Goal: Information Seeking & Learning: Learn about a topic

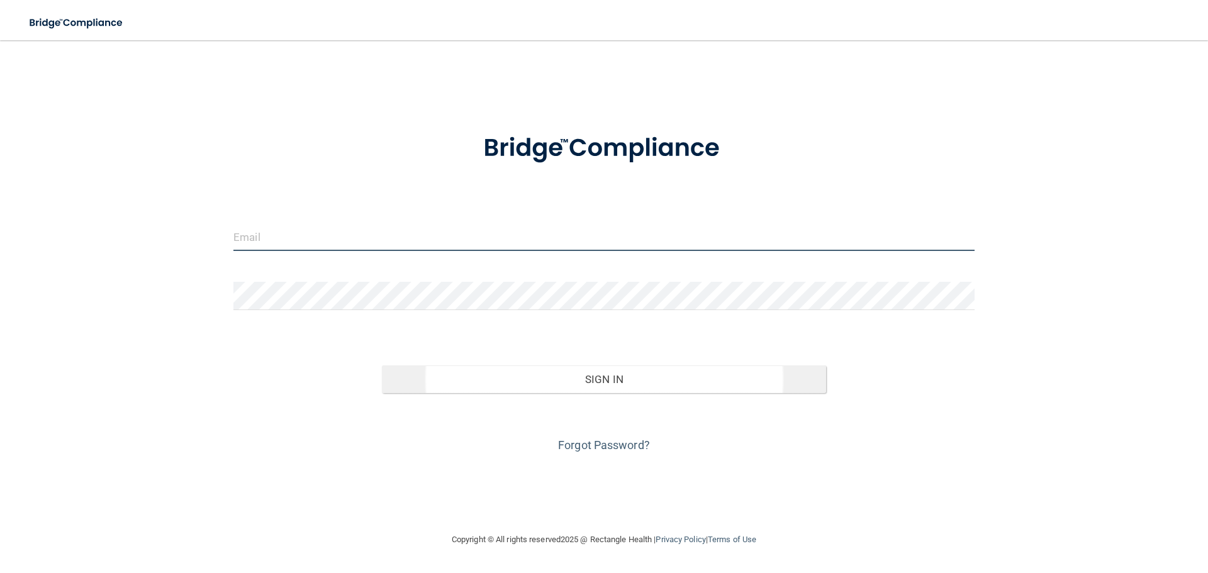
type input "[EMAIL_ADDRESS][DOMAIN_NAME]"
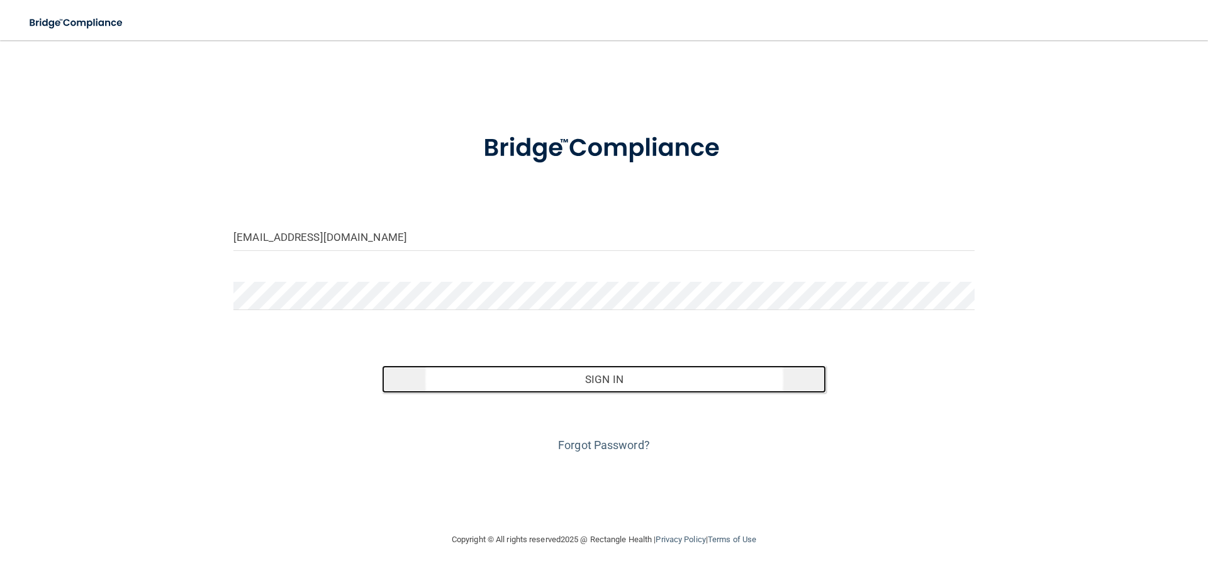
click at [602, 377] on button "Sign In" at bounding box center [604, 380] width 445 height 28
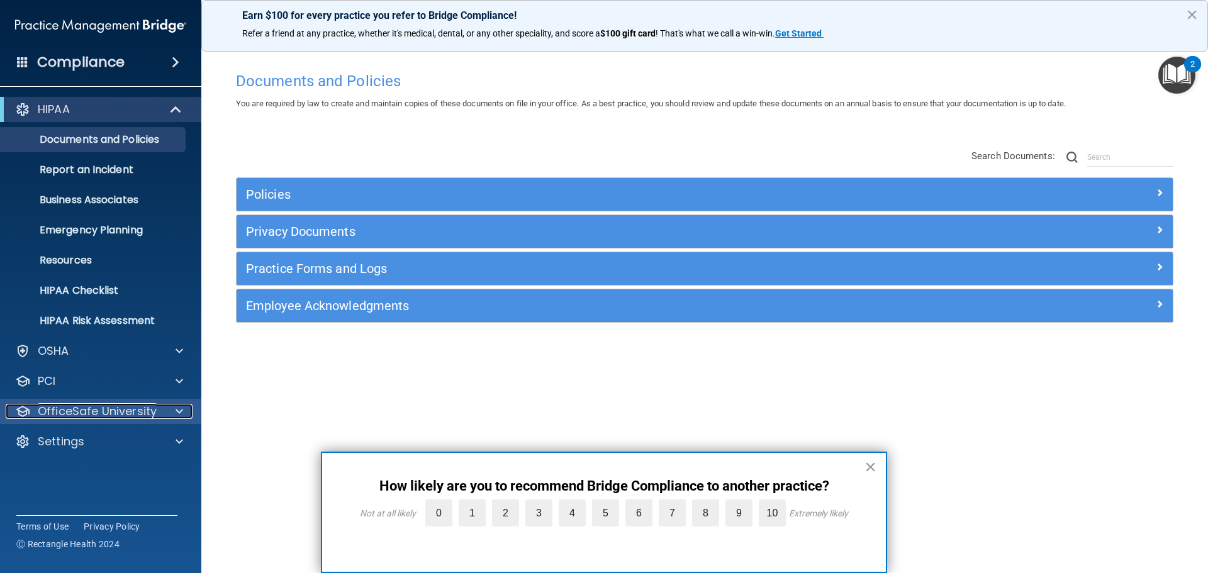
click at [177, 411] on span at bounding box center [180, 411] width 8 height 15
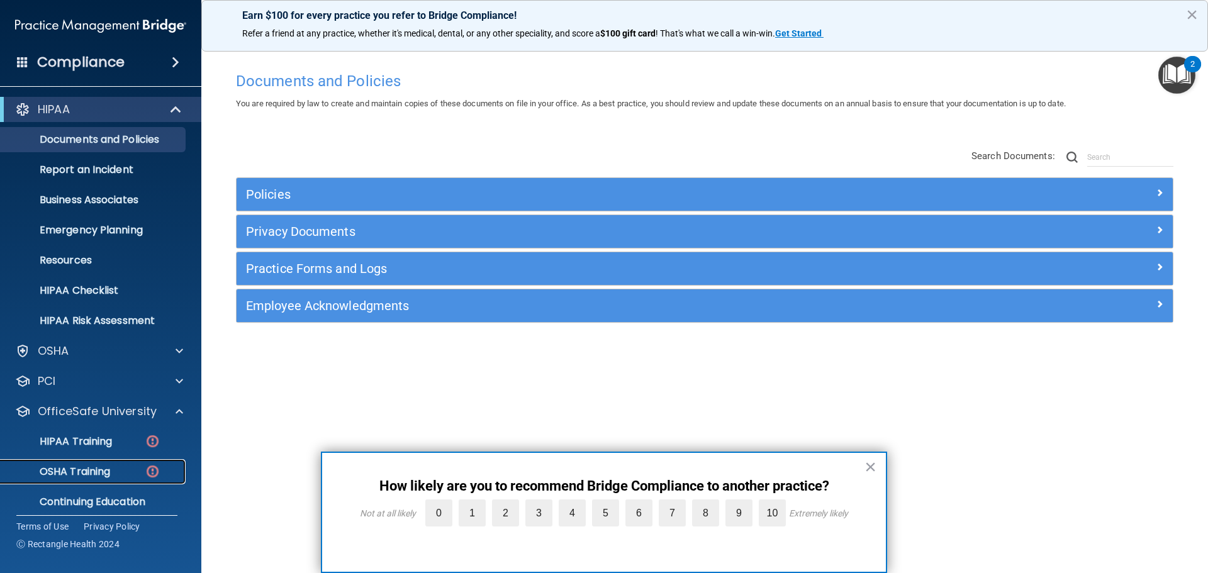
click at [81, 471] on p "OSHA Training" at bounding box center [59, 472] width 102 height 13
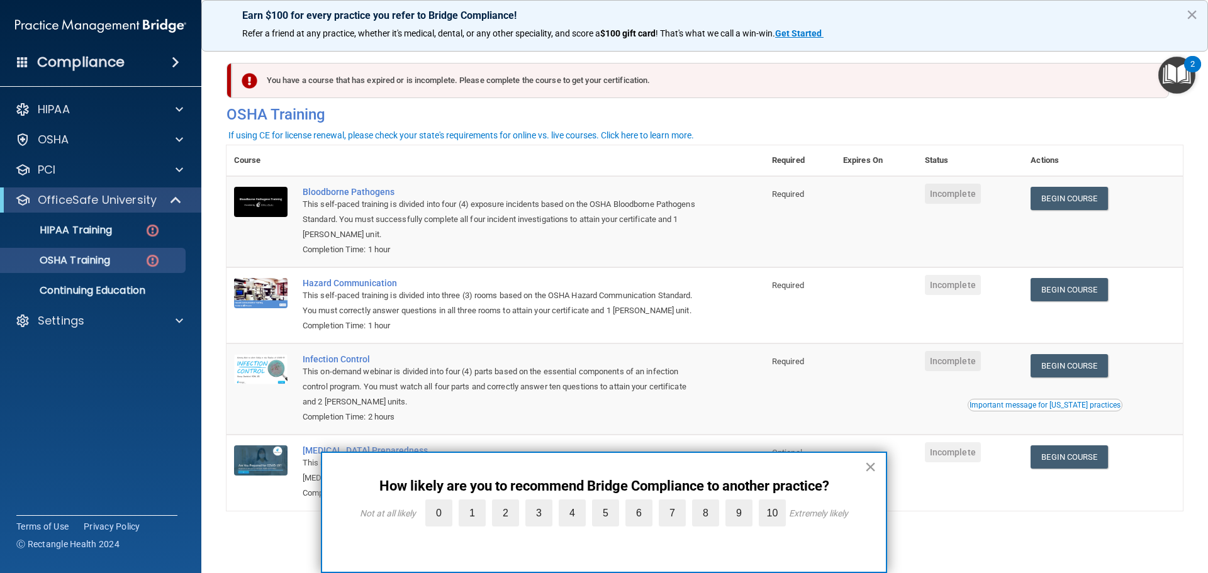
click at [869, 467] on button "×" at bounding box center [870, 467] width 12 height 20
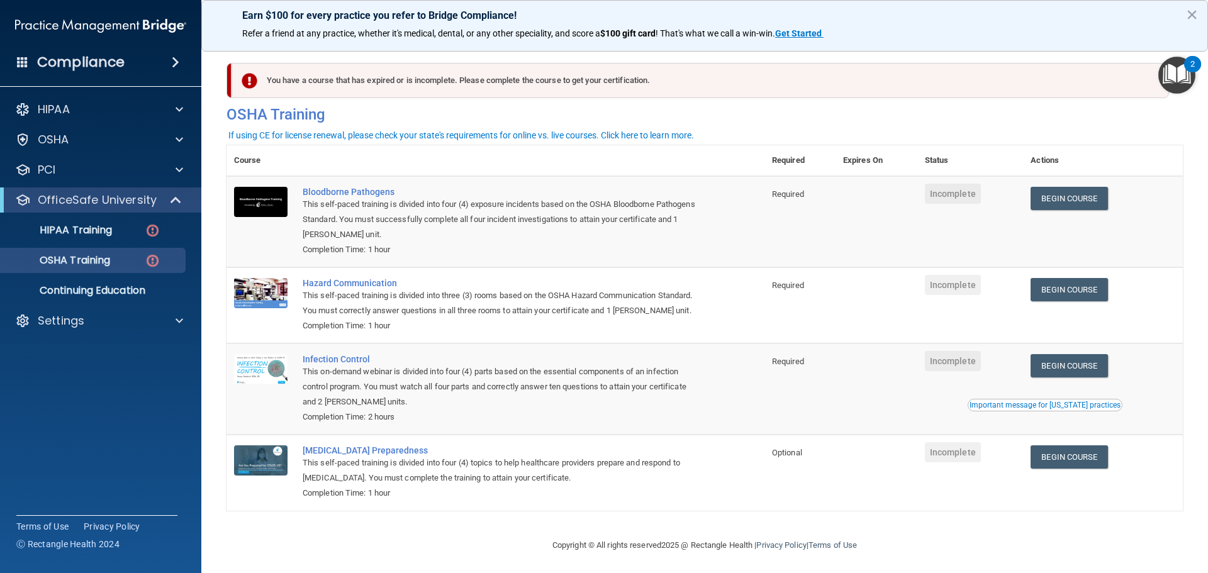
click at [25, 65] on span at bounding box center [22, 61] width 11 height 11
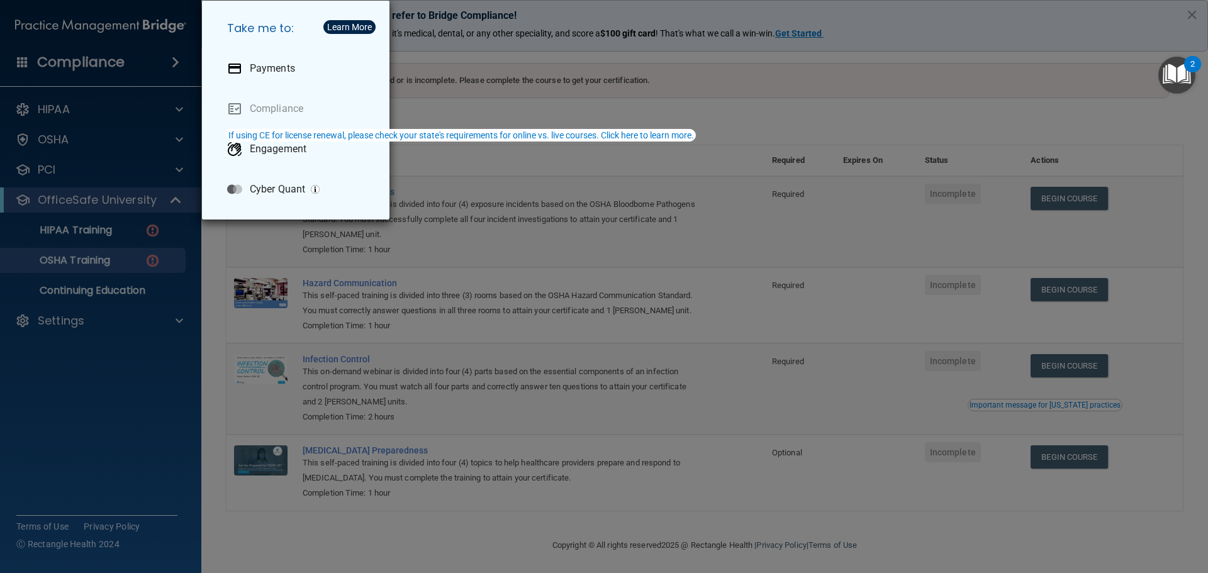
click at [88, 376] on div "Take me to: Payments Compliance Engagement Cyber Quant" at bounding box center [604, 286] width 1208 height 573
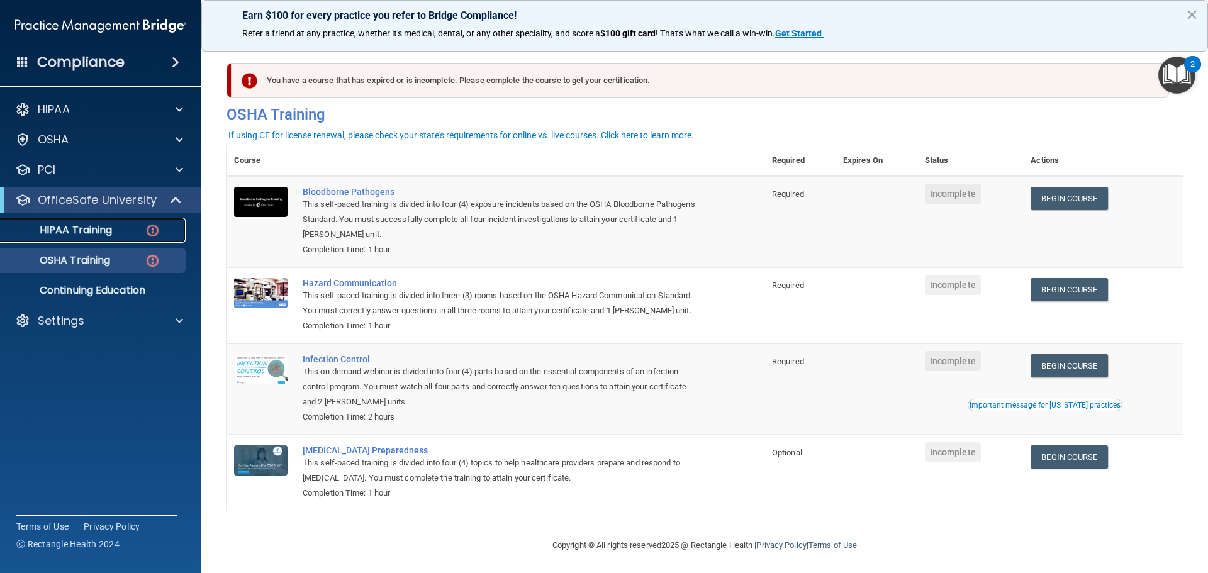
drag, startPoint x: 147, startPoint y: 226, endPoint x: 157, endPoint y: 236, distance: 14.7
click at [147, 227] on img at bounding box center [153, 231] width 16 height 16
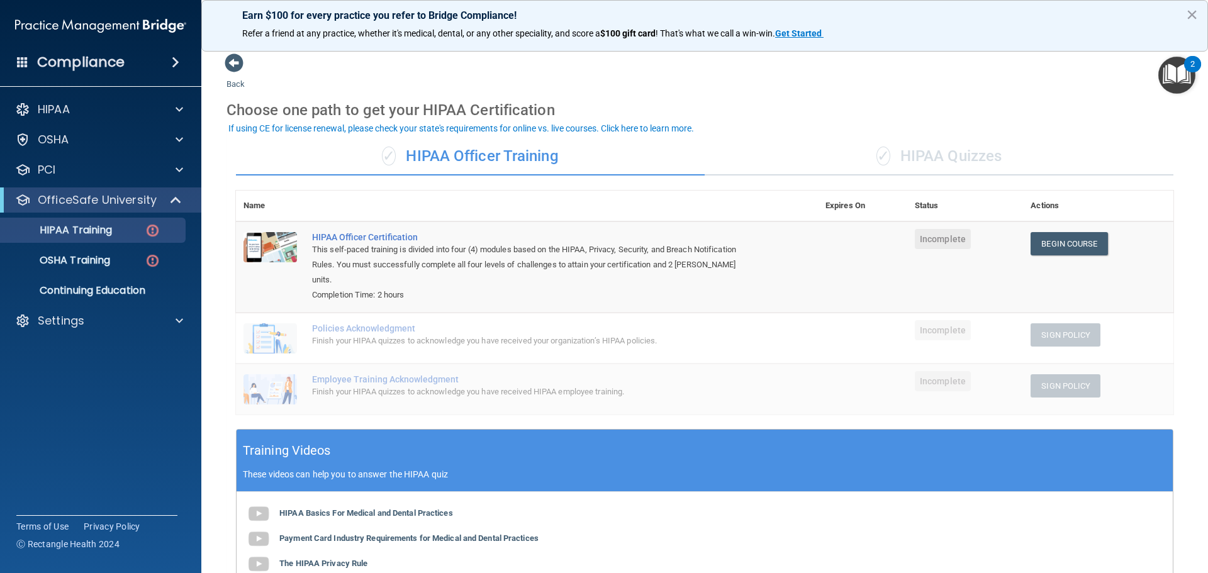
click at [25, 62] on span at bounding box center [22, 61] width 11 height 11
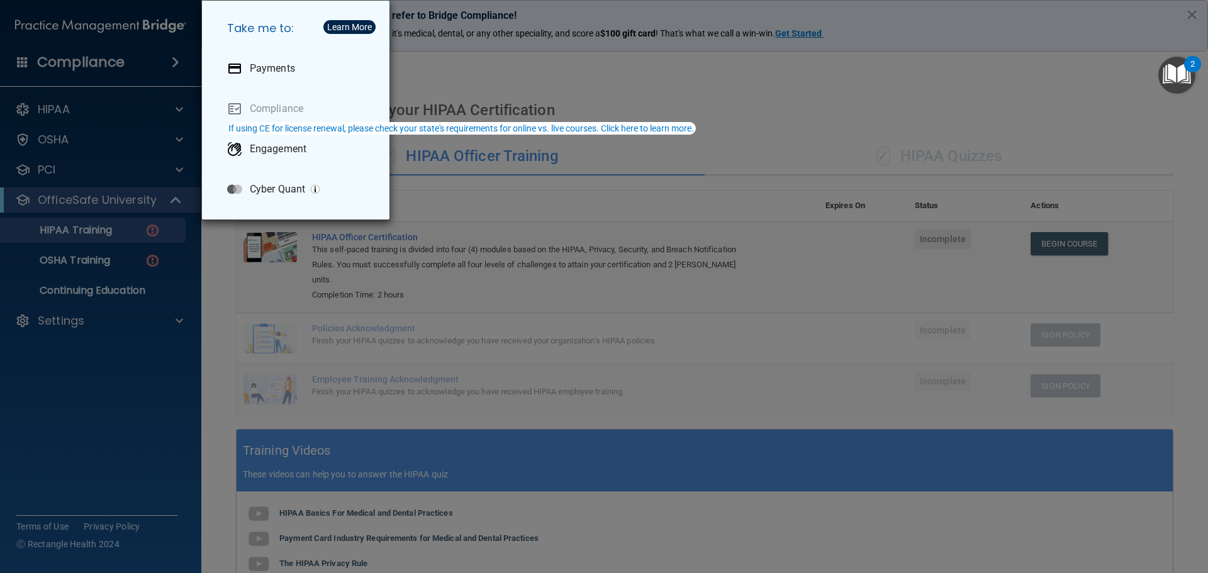
click at [25, 62] on div "Take me to: Payments Compliance Engagement Cyber Quant" at bounding box center [604, 286] width 1208 height 573
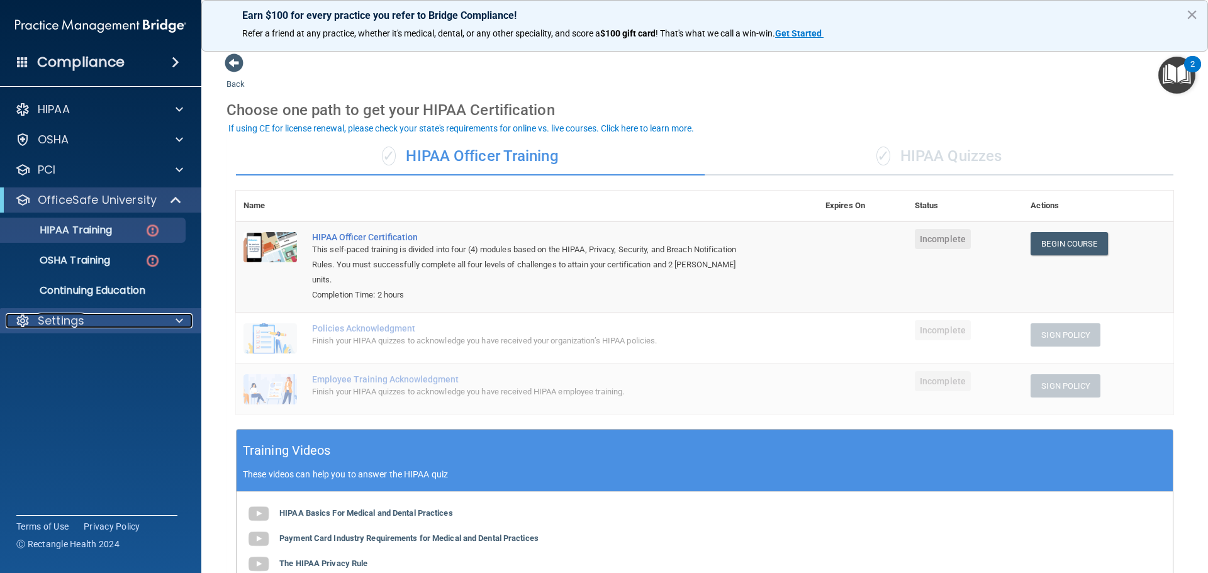
click at [74, 321] on p "Settings" at bounding box center [61, 320] width 47 height 15
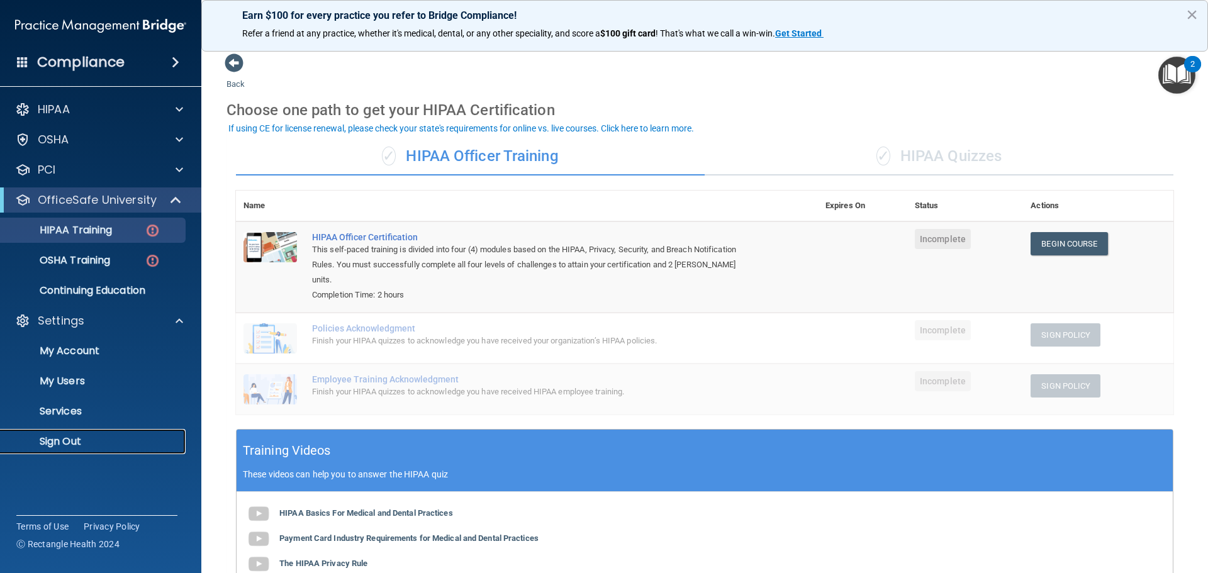
click at [77, 441] on p "Sign Out" at bounding box center [94, 441] width 172 height 13
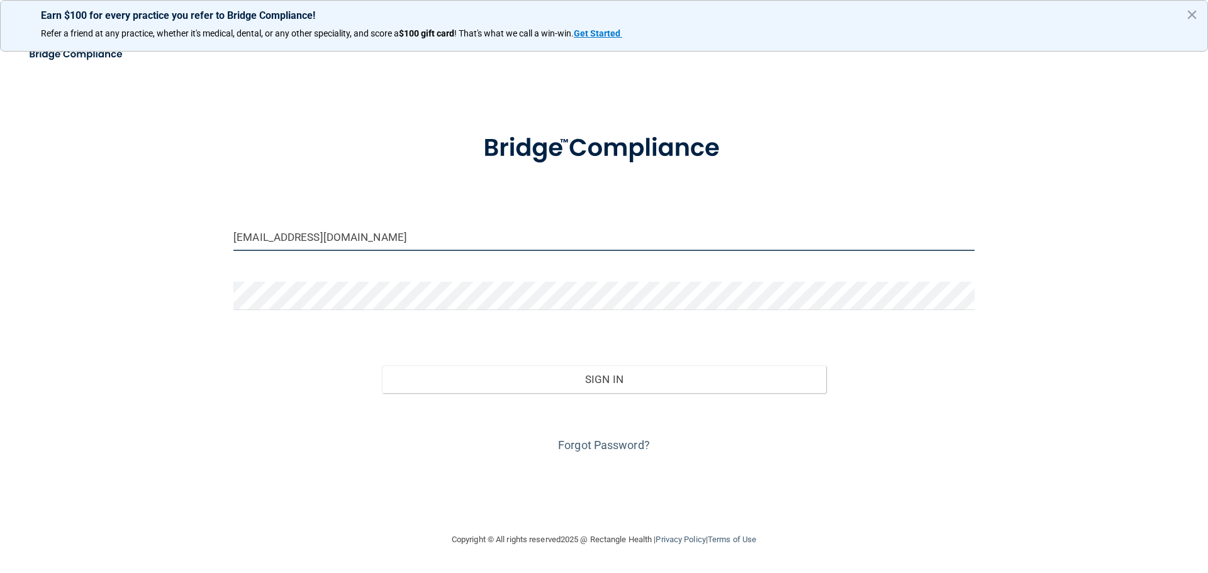
drag, startPoint x: 384, startPoint y: 238, endPoint x: 93, endPoint y: 247, distance: 291.4
click at [84, 233] on div "[EMAIL_ADDRESS][DOMAIN_NAME] Invalid email/password. You don't have permission …" at bounding box center [604, 286] width 1158 height 467
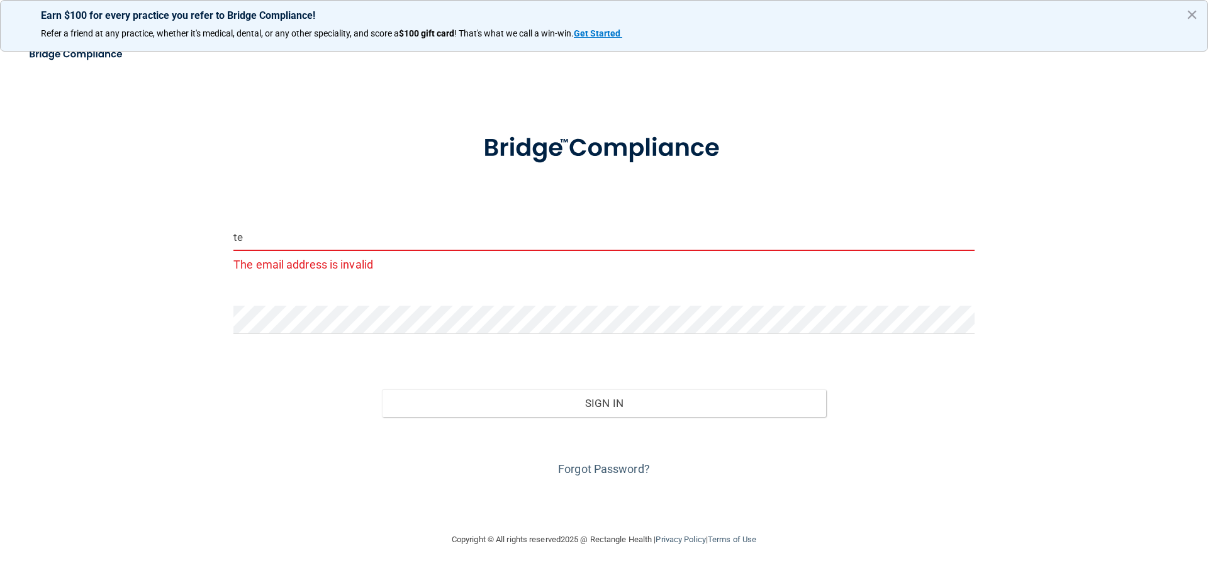
type input "[EMAIL_ADDRESS][DOMAIN_NAME]"
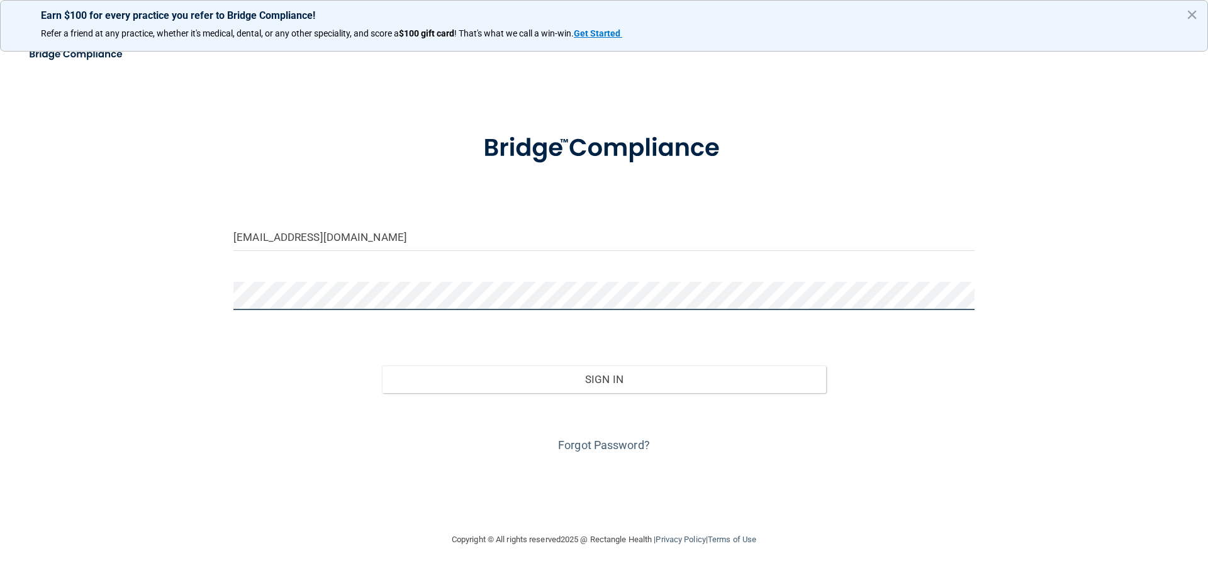
click at [382, 366] on button "Sign In" at bounding box center [604, 380] width 445 height 28
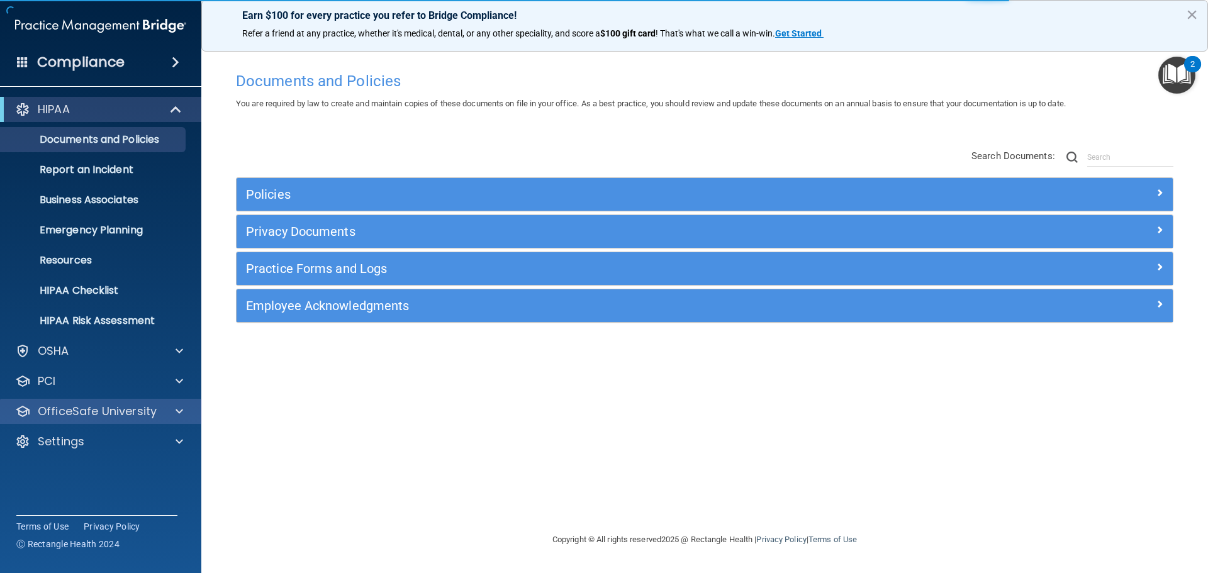
click at [152, 418] on div "OfficeSafe University" at bounding box center [101, 411] width 202 height 25
click at [180, 408] on span at bounding box center [180, 411] width 8 height 15
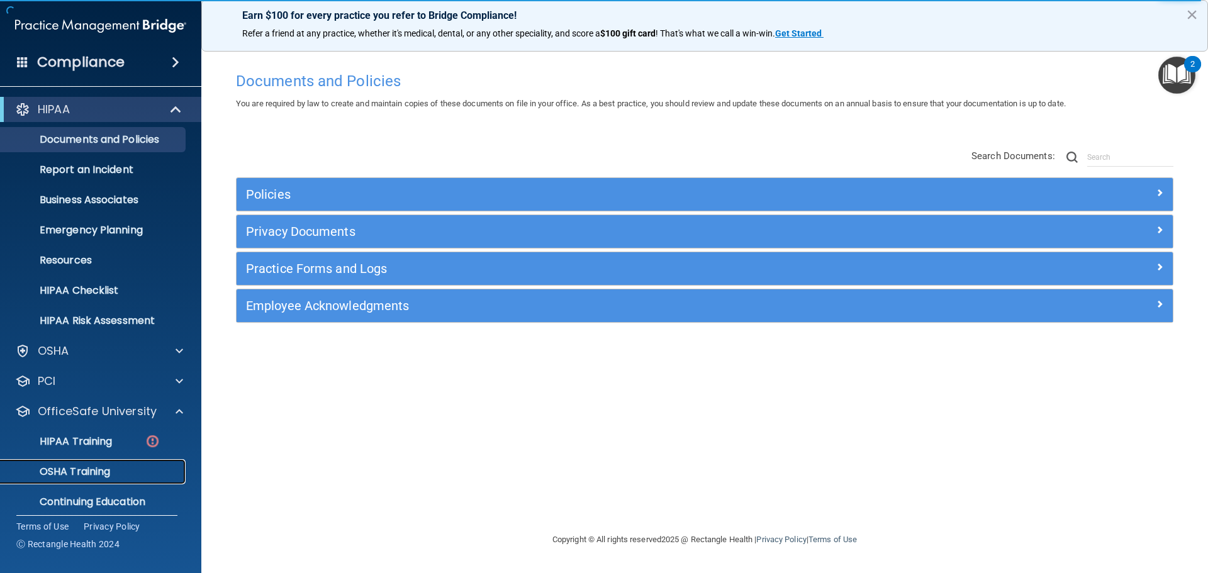
click at [101, 475] on p "OSHA Training" at bounding box center [59, 472] width 102 height 13
